Goal: Information Seeking & Learning: Learn about a topic

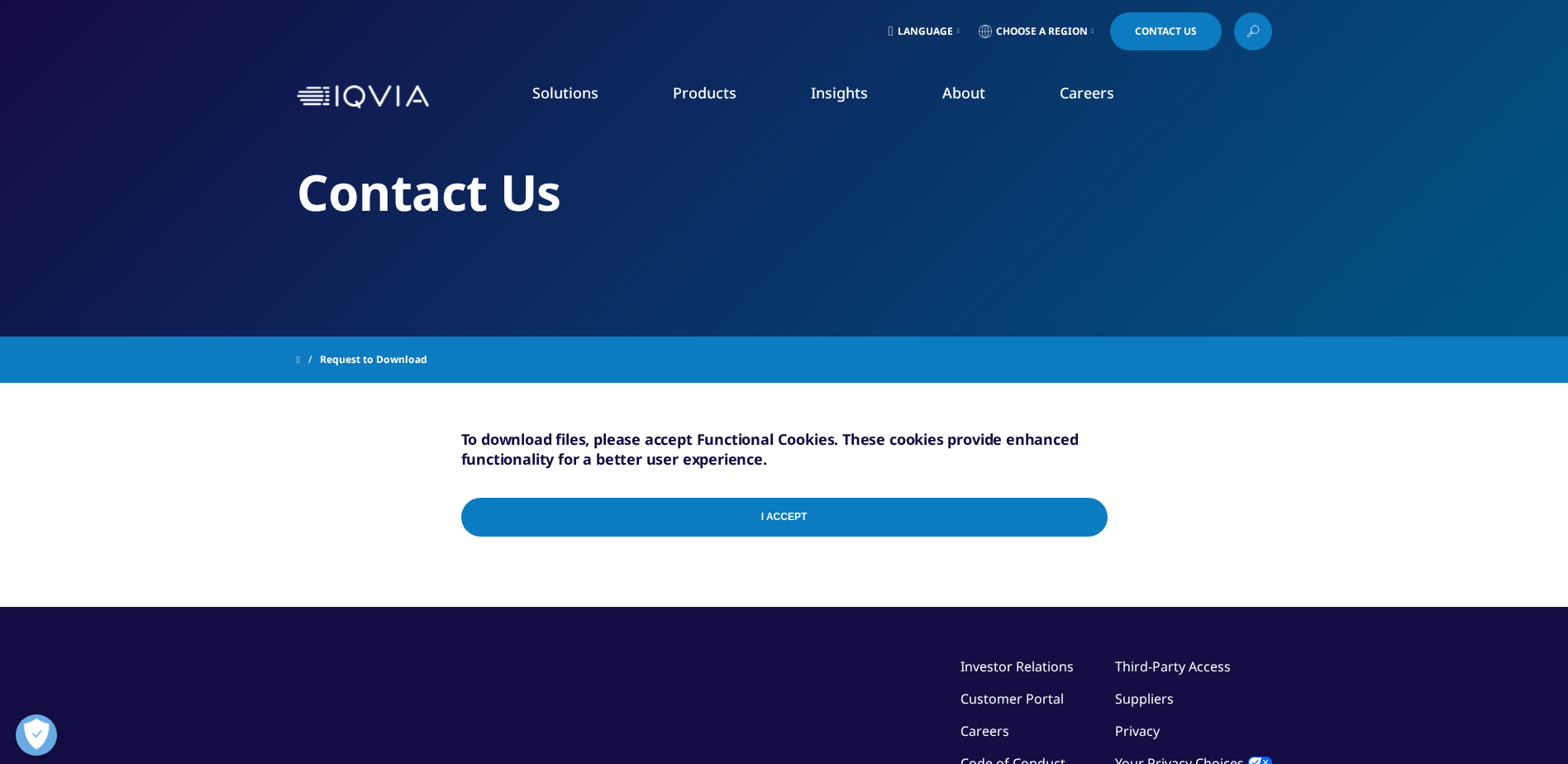
click at [1086, 505] on input "I Accept" at bounding box center [784, 516] width 646 height 39
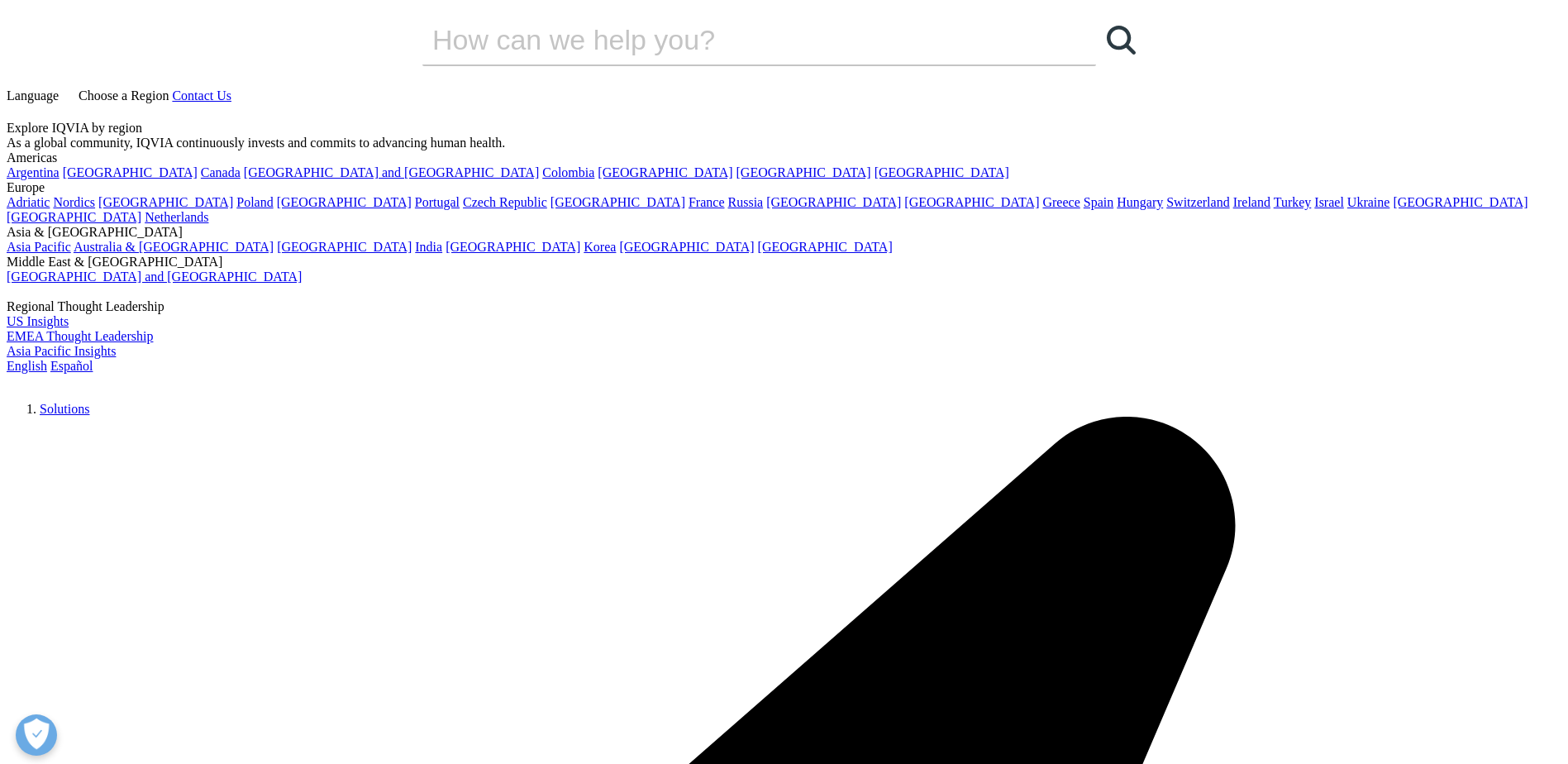
click at [139, 385] on img at bounding box center [73, 385] width 132 height 0
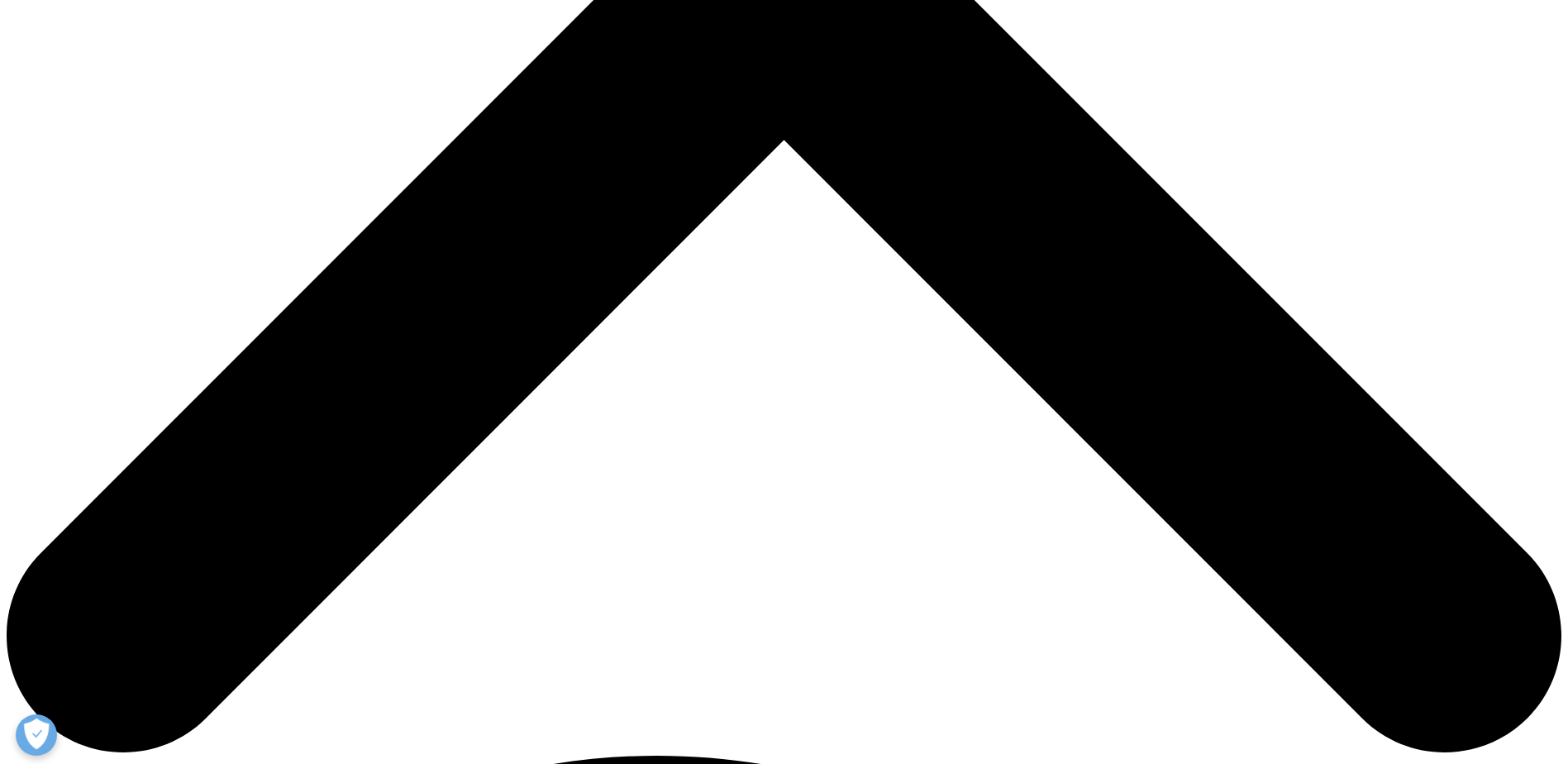
scroll to position [330, 0]
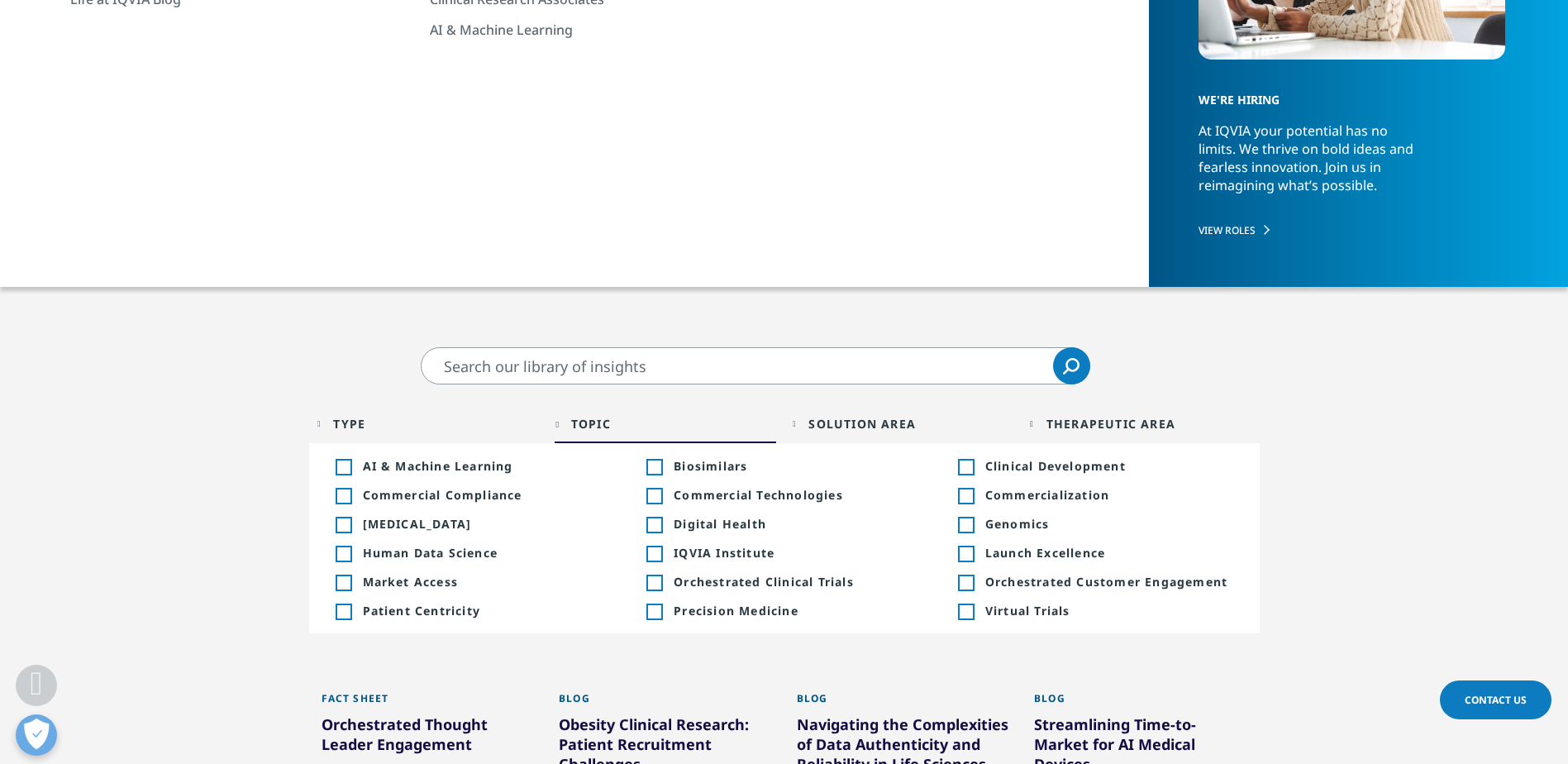
click at [633, 369] on input "Search" at bounding box center [755, 365] width 669 height 37
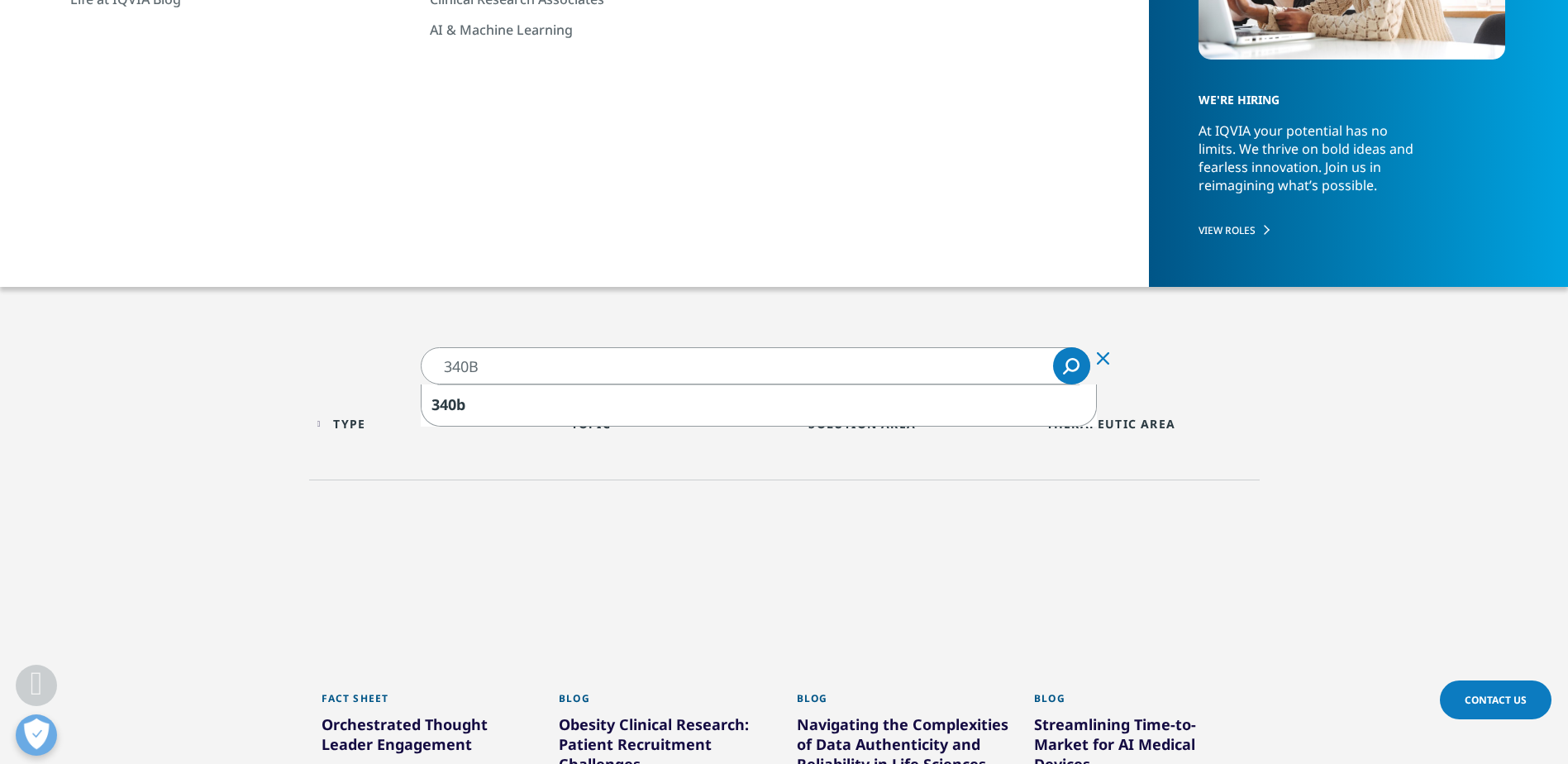
type input "340B"
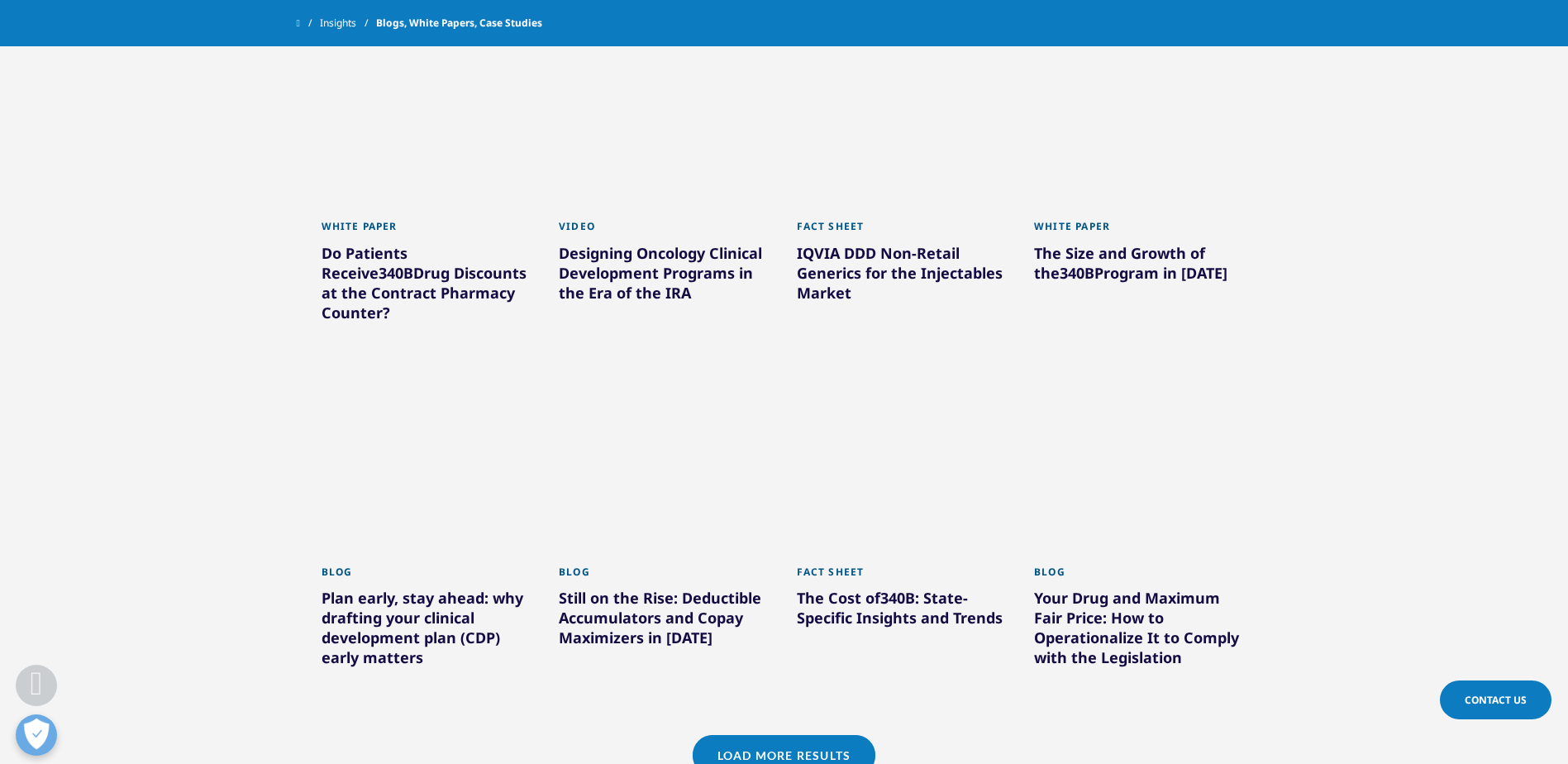
scroll to position [1157, 0]
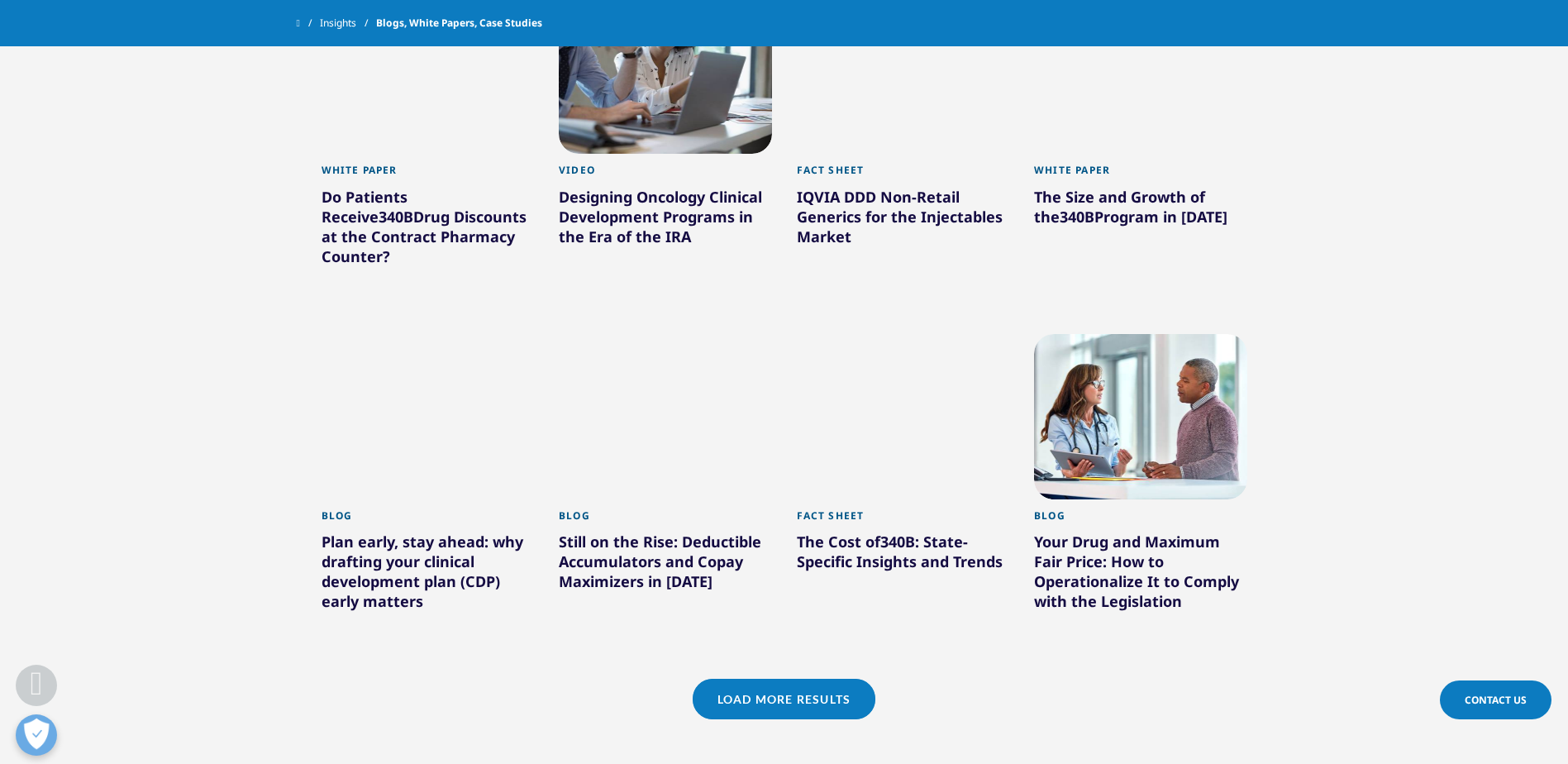
click at [874, 559] on div "The Cost of 340B : State-Specific Insights and Trends" at bounding box center [903, 554] width 213 height 46
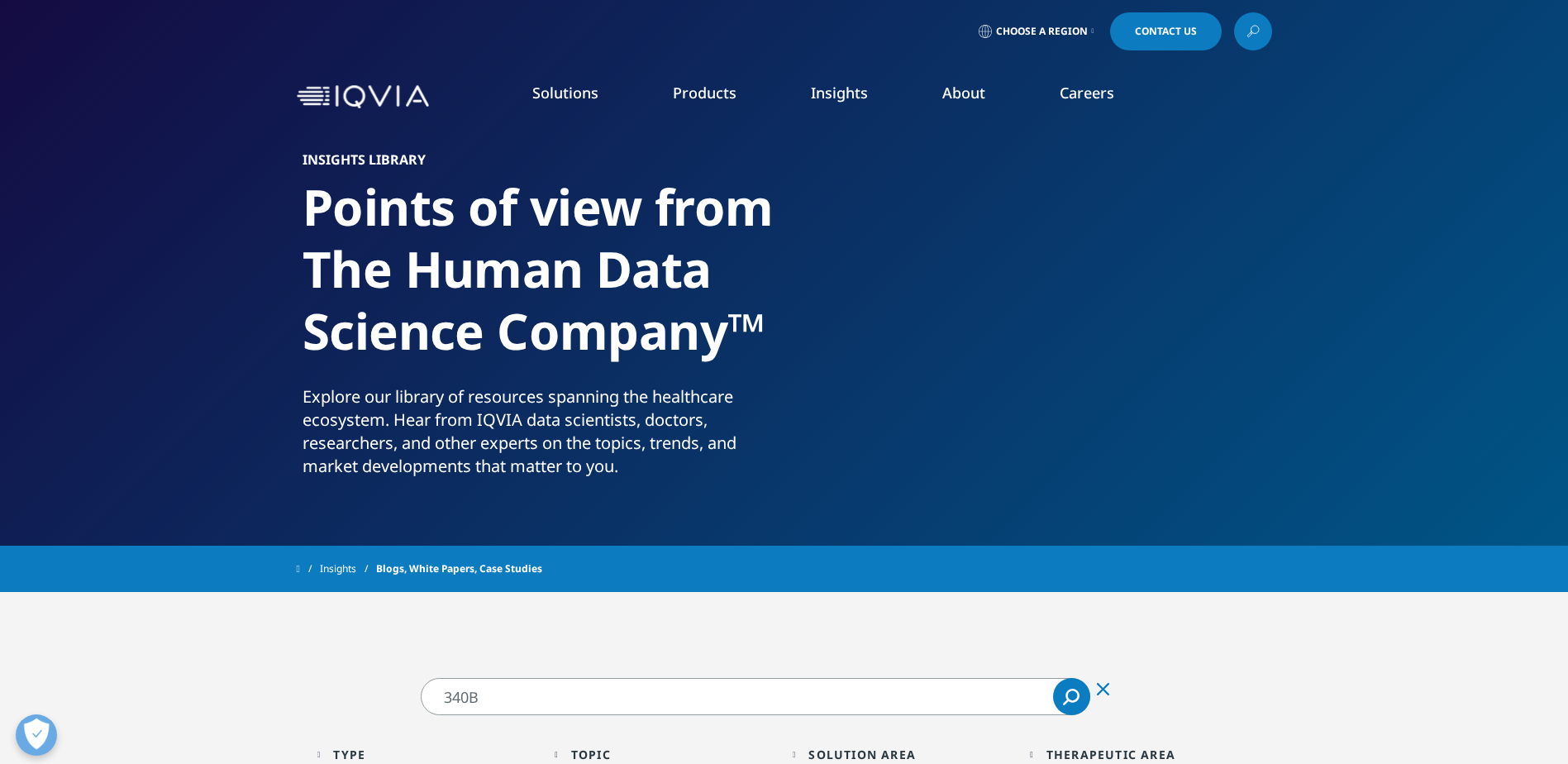
click at [1251, 25] on icon at bounding box center [1252, 31] width 13 height 22
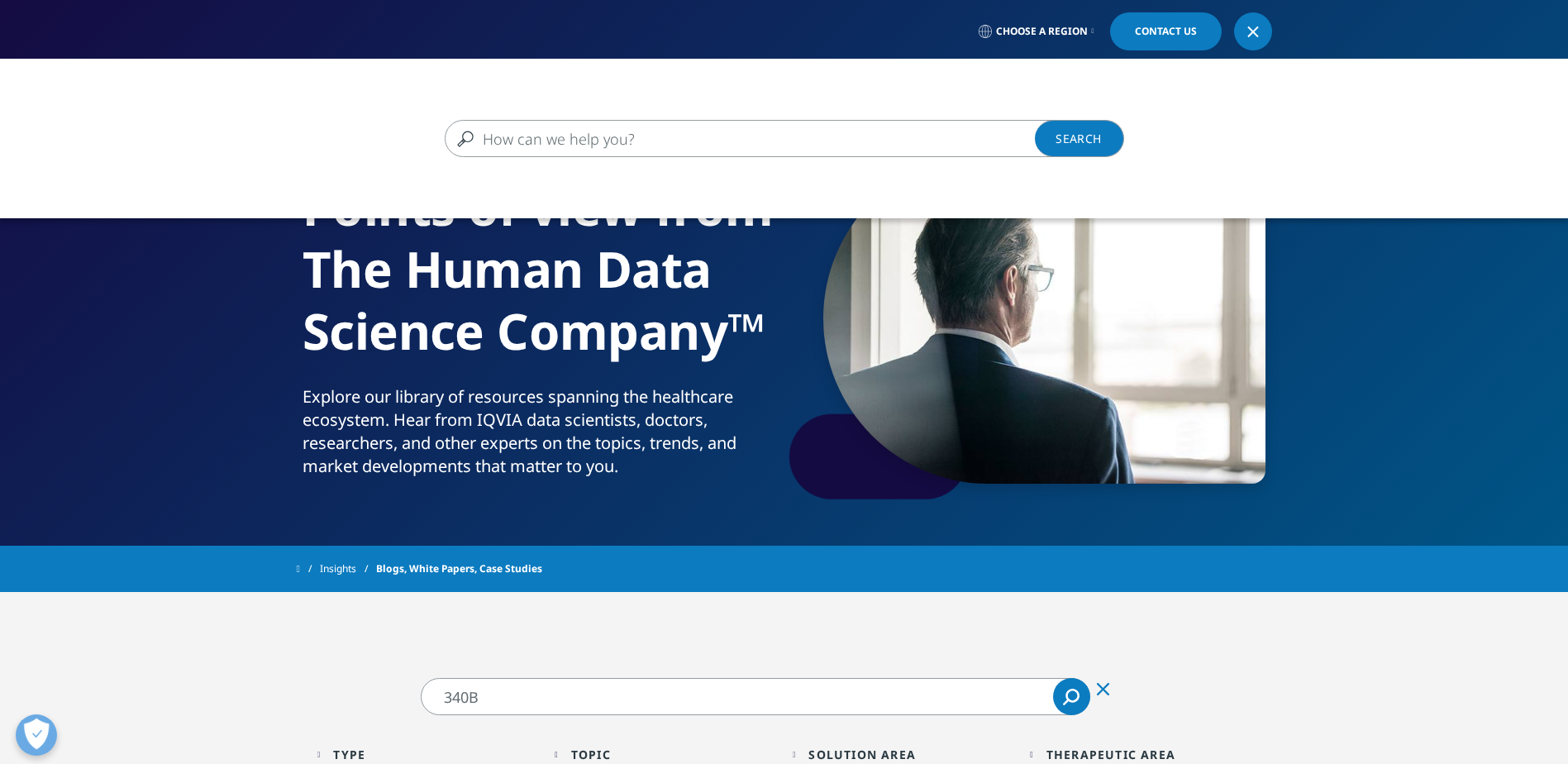
click at [714, 139] on input "Search" at bounding box center [761, 138] width 631 height 37
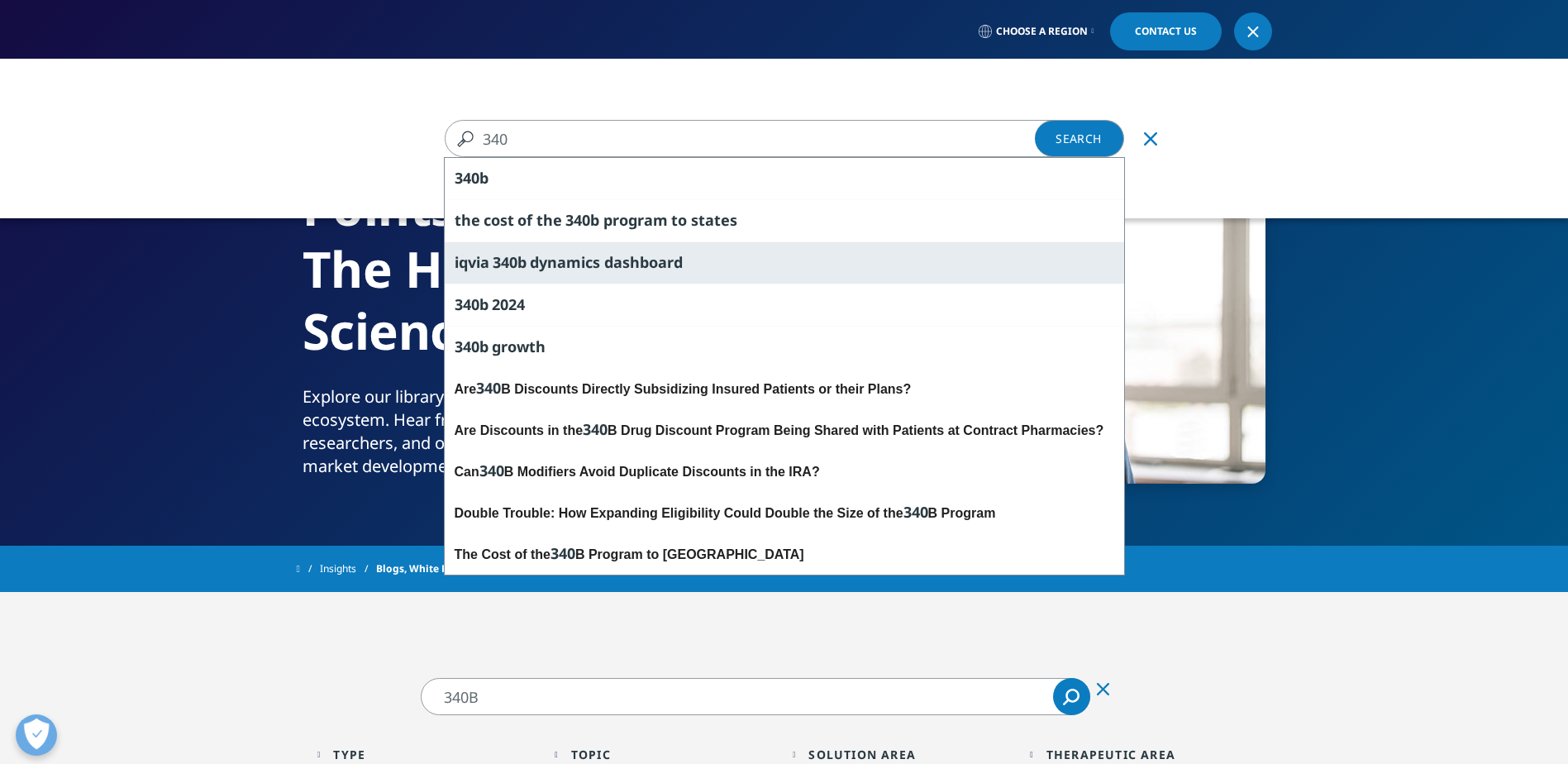
type input "340"
click at [666, 260] on span "dashboard" at bounding box center [643, 262] width 78 height 20
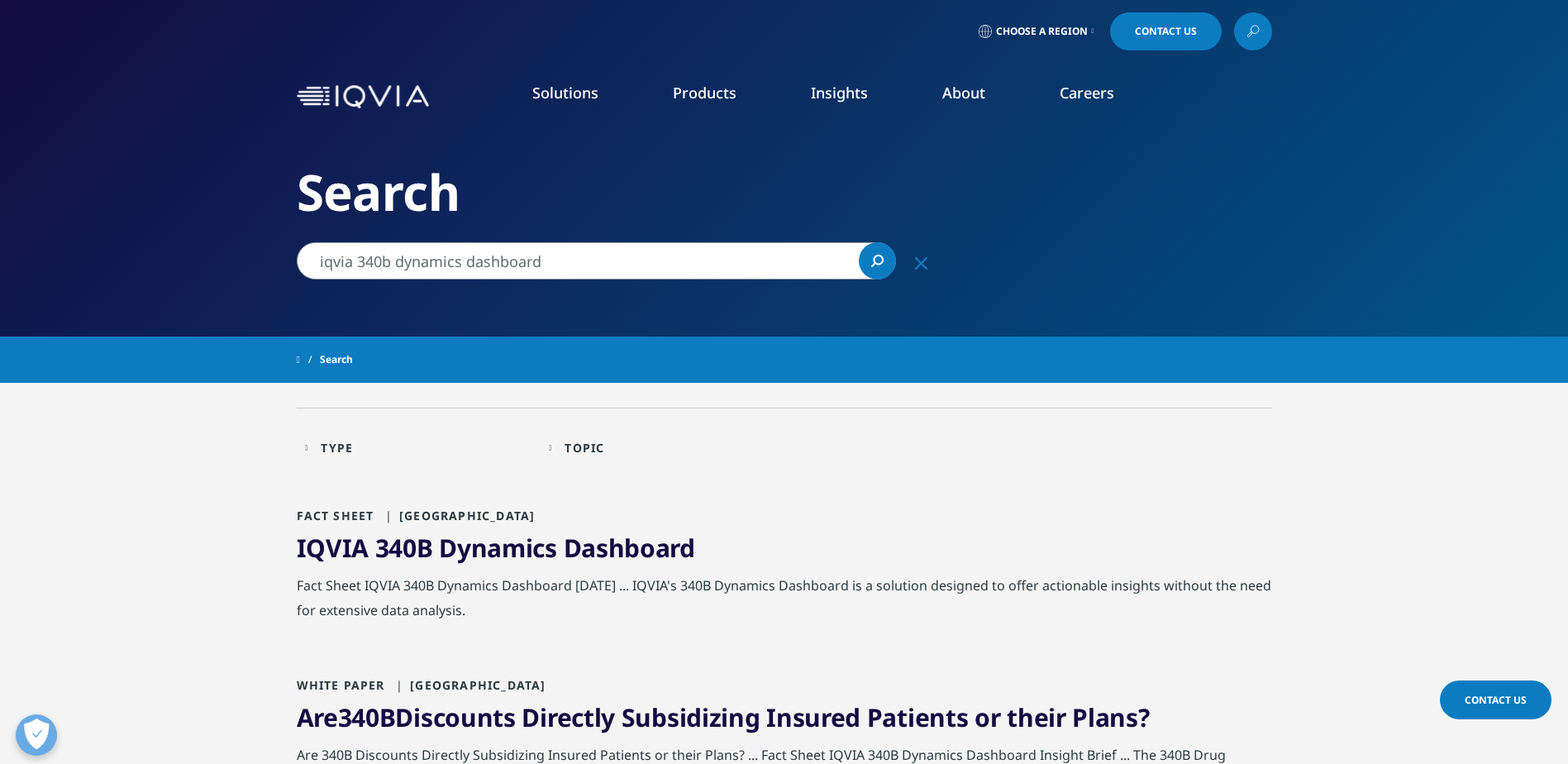
click at [339, 547] on span "IQVIA" at bounding box center [333, 547] width 73 height 34
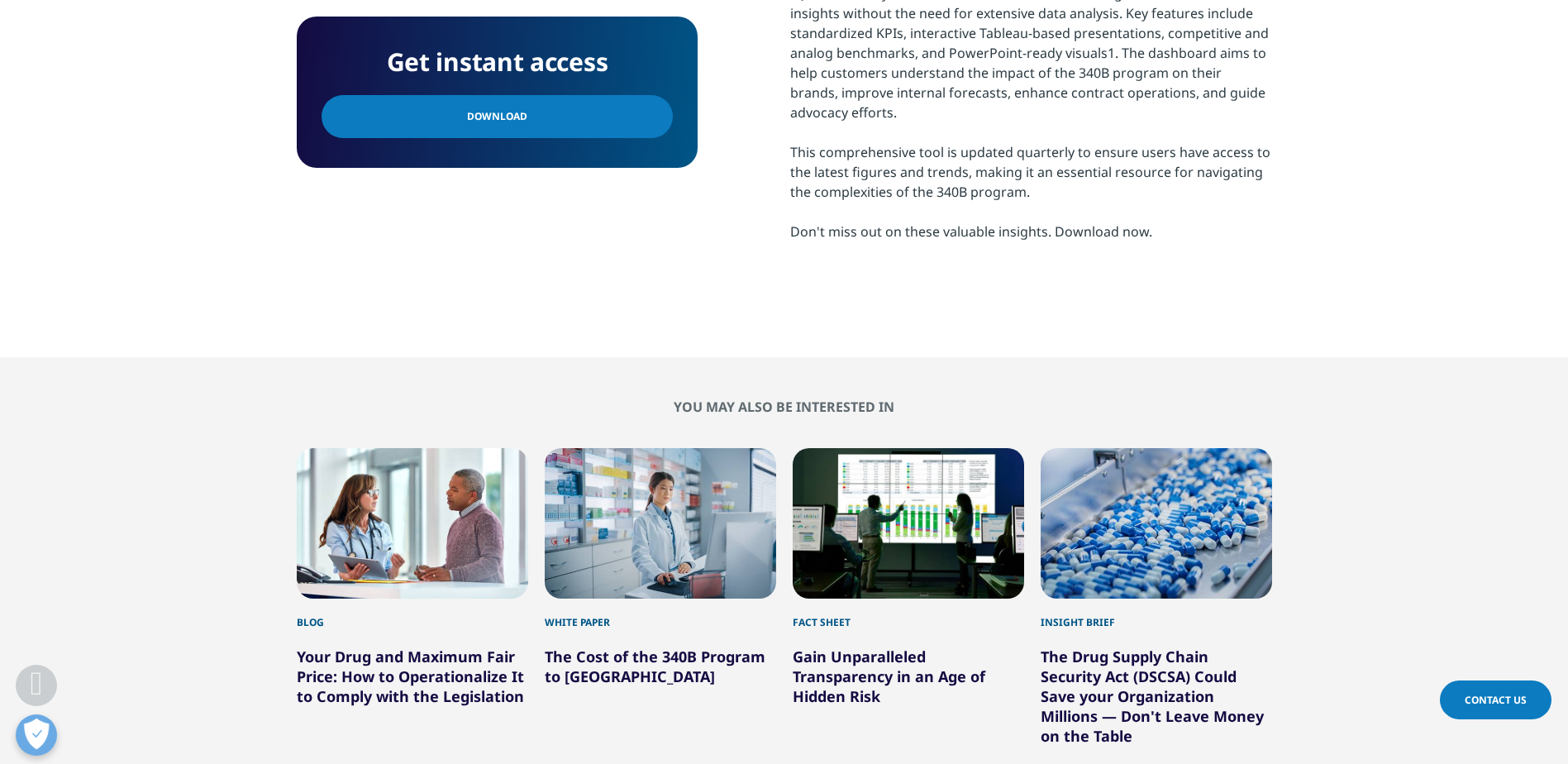
scroll to position [744, 0]
